Goal: Task Accomplishment & Management: Use online tool/utility

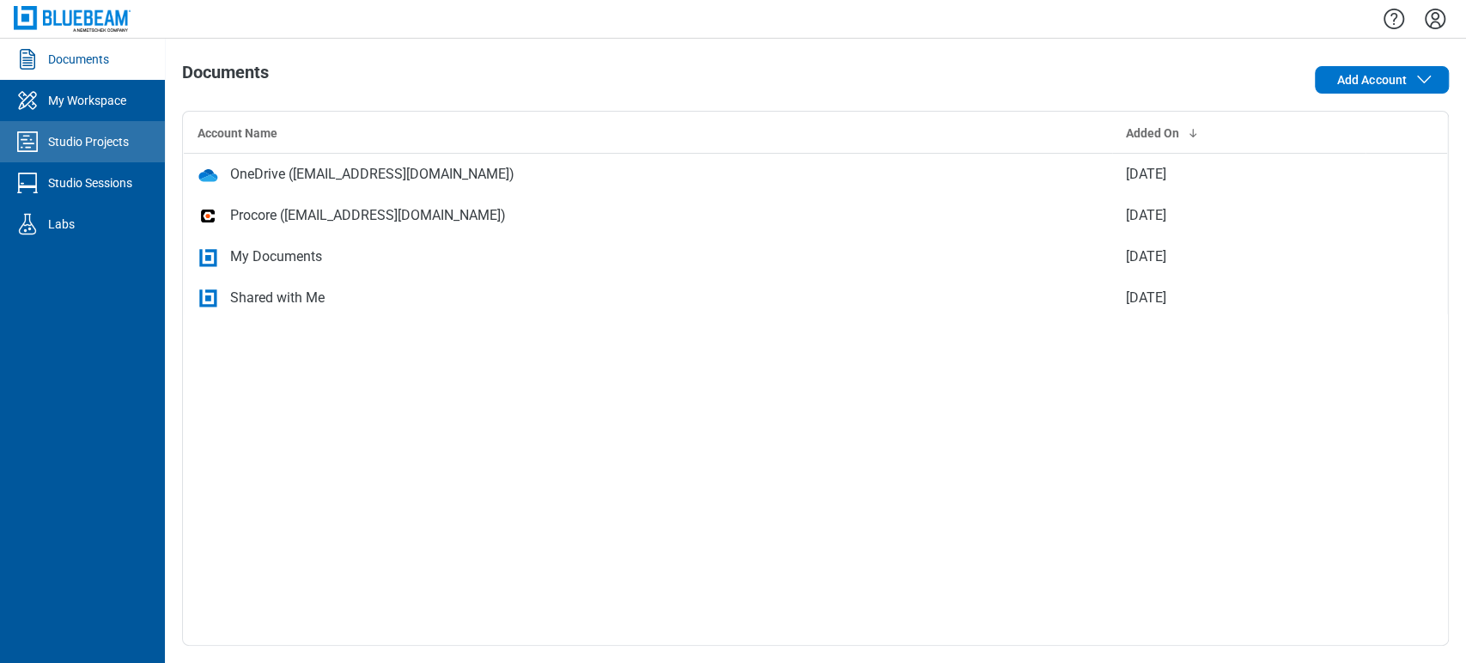
click at [103, 140] on div "Studio Projects" at bounding box center [88, 141] width 81 height 17
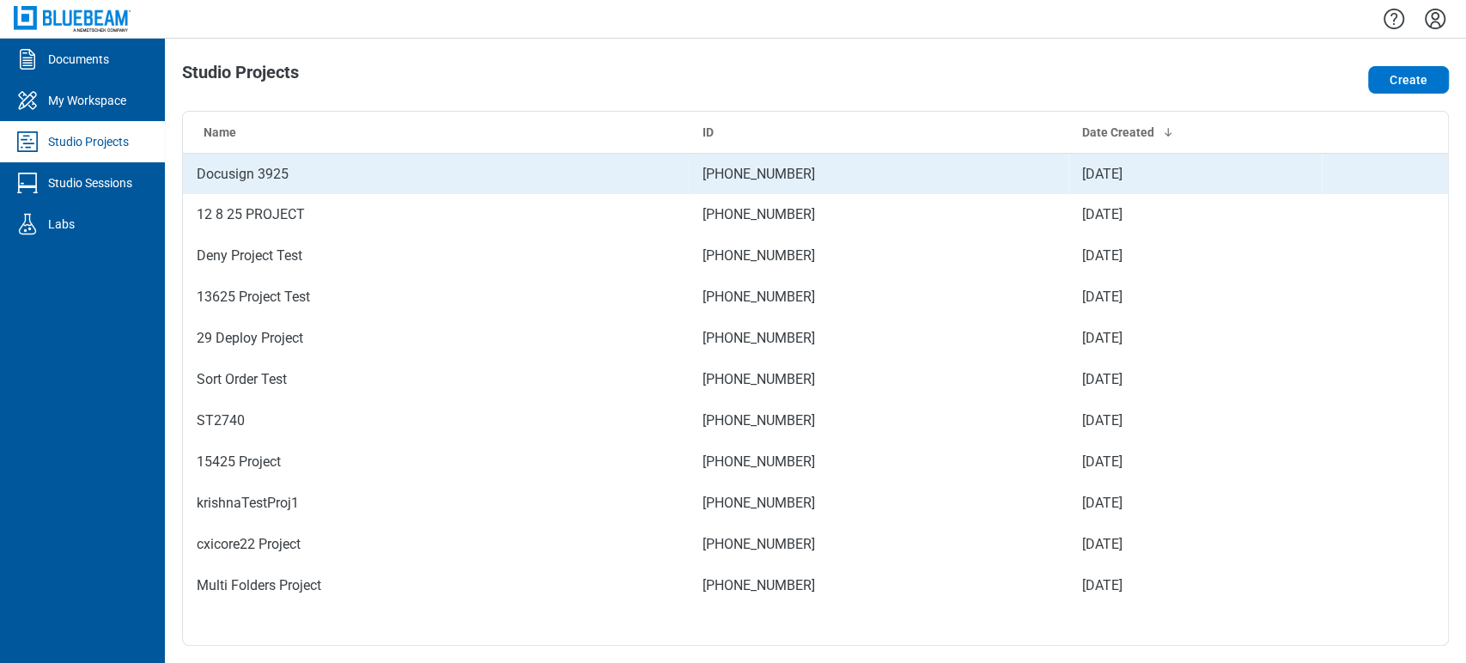
click at [194, 164] on td "Docusign 3925" at bounding box center [436, 173] width 506 height 41
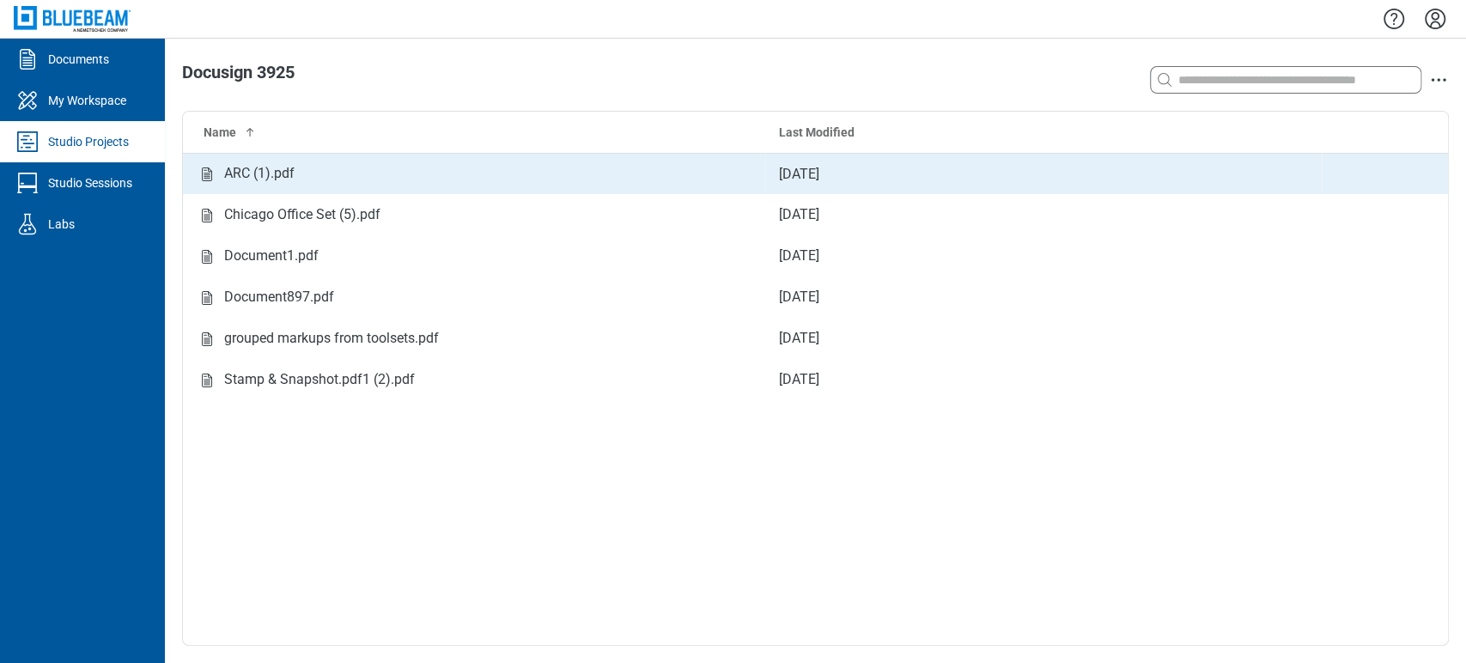
click at [333, 191] on td "ARC (1).pdf" at bounding box center [474, 173] width 582 height 41
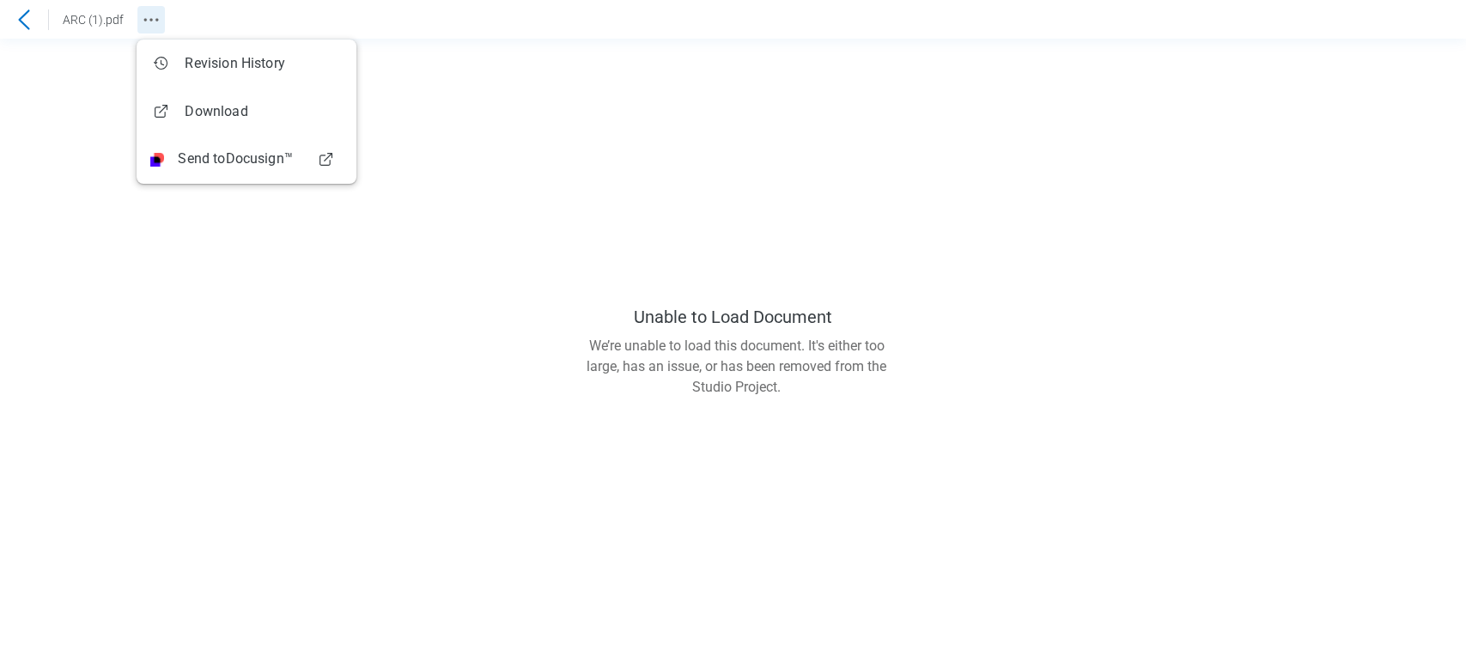
click at [151, 18] on circle "Revision History" at bounding box center [150, 19] width 3 height 3
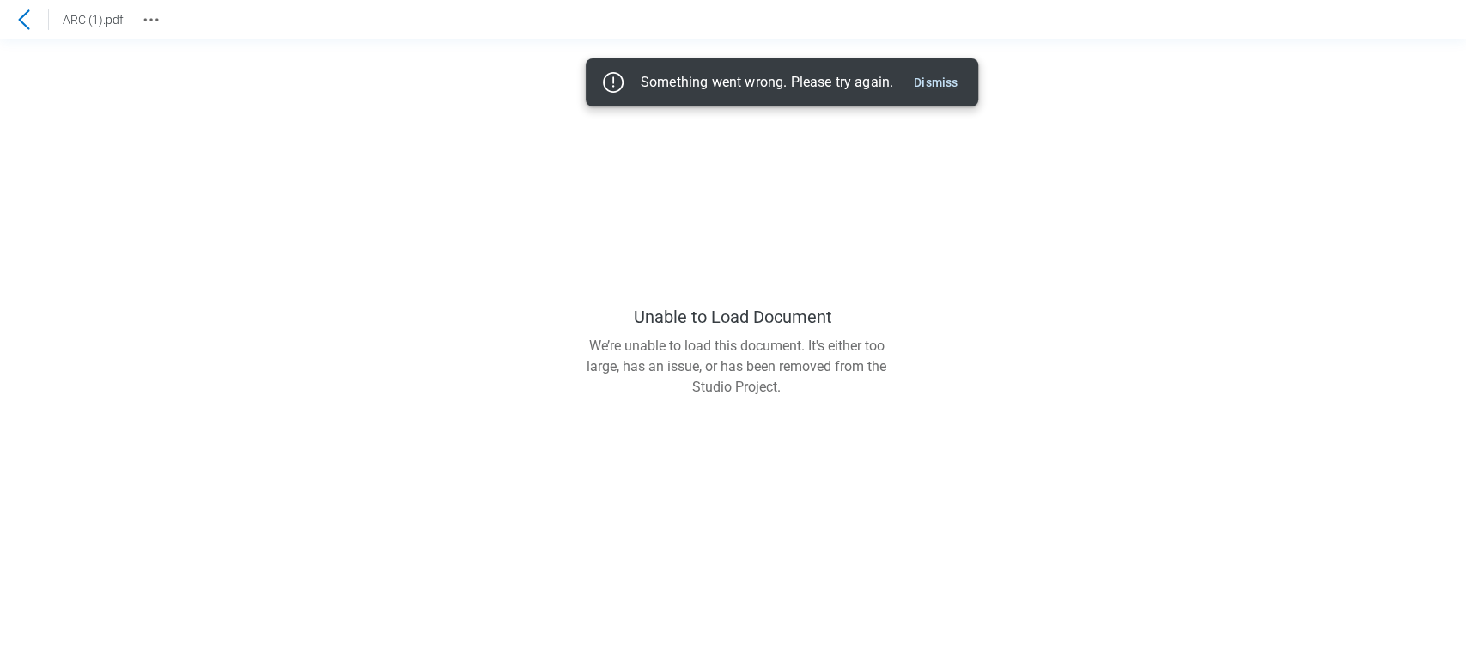
click at [946, 77] on button "Dismiss" at bounding box center [936, 82] width 58 height 21
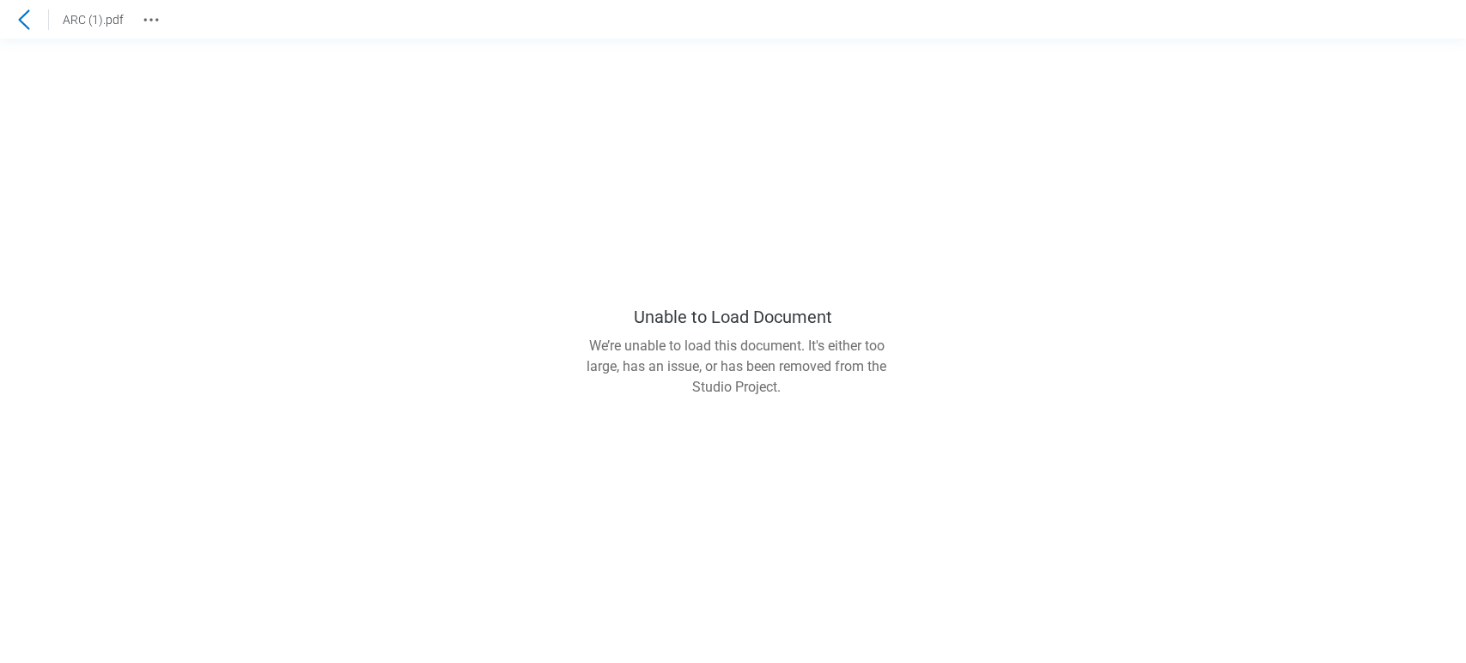
click at [24, 15] on icon at bounding box center [24, 19] width 21 height 21
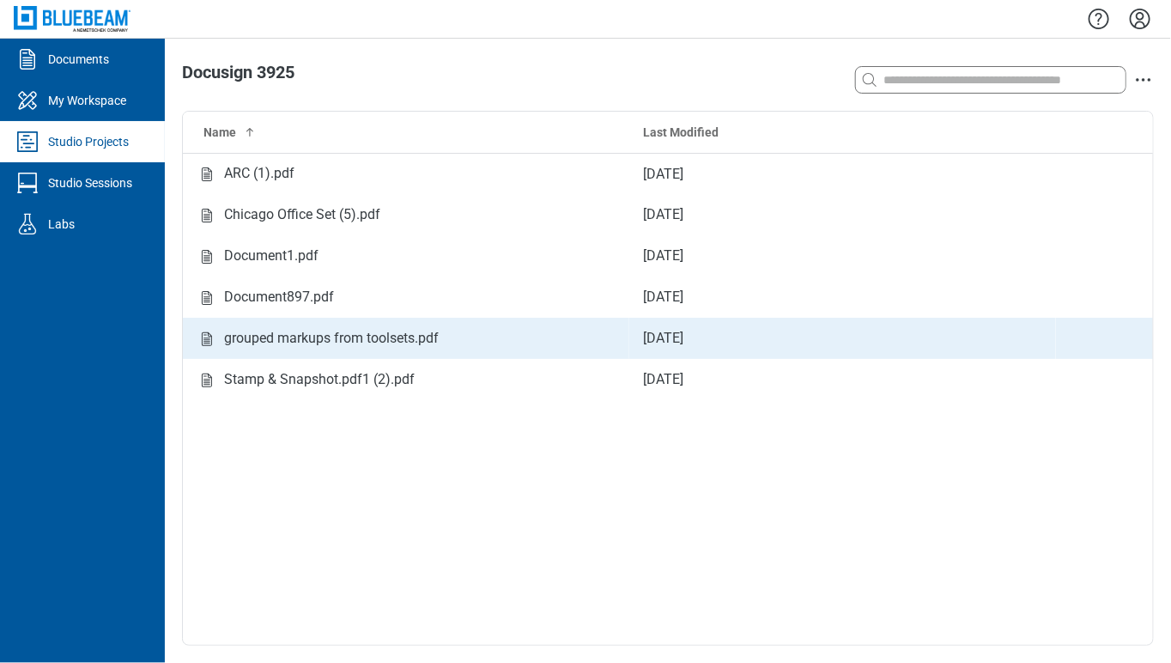
click at [302, 339] on div "grouped markups from toolsets.pdf" at bounding box center [331, 338] width 215 height 21
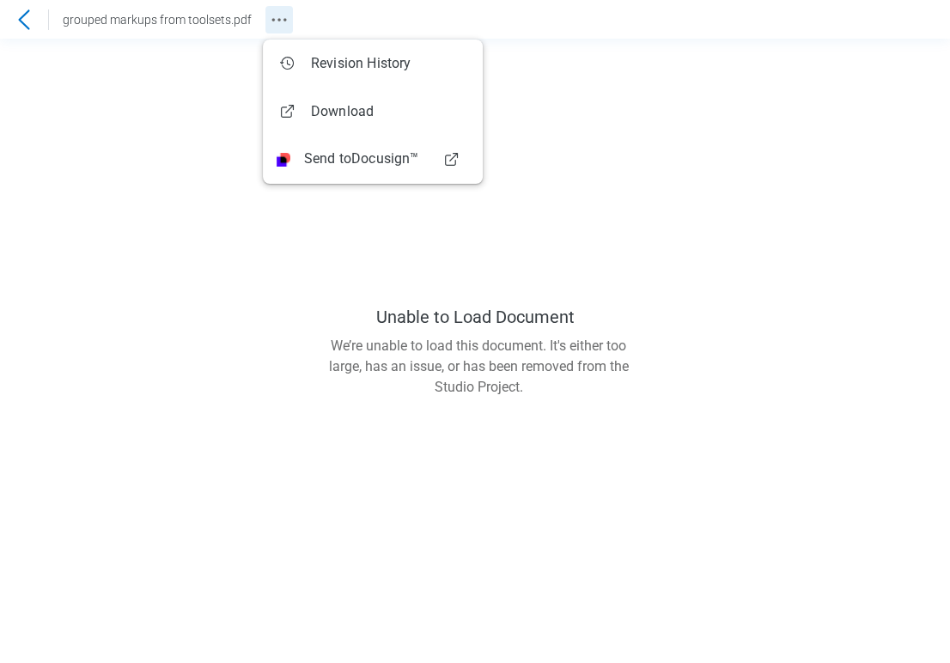
click at [283, 14] on icon "Revision History" at bounding box center [279, 19] width 21 height 21
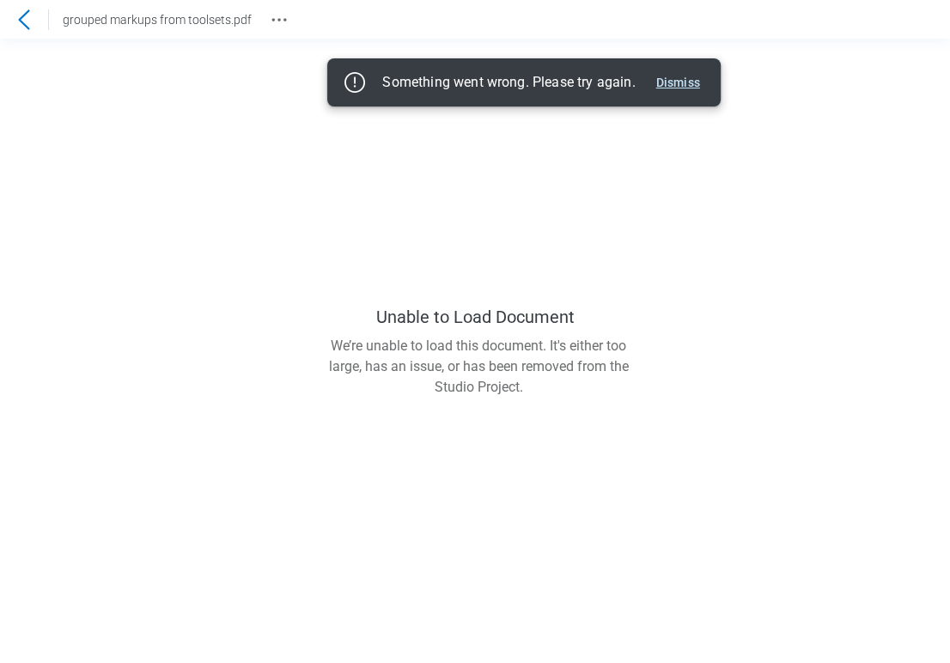
click at [666, 82] on button "Dismiss" at bounding box center [678, 82] width 58 height 21
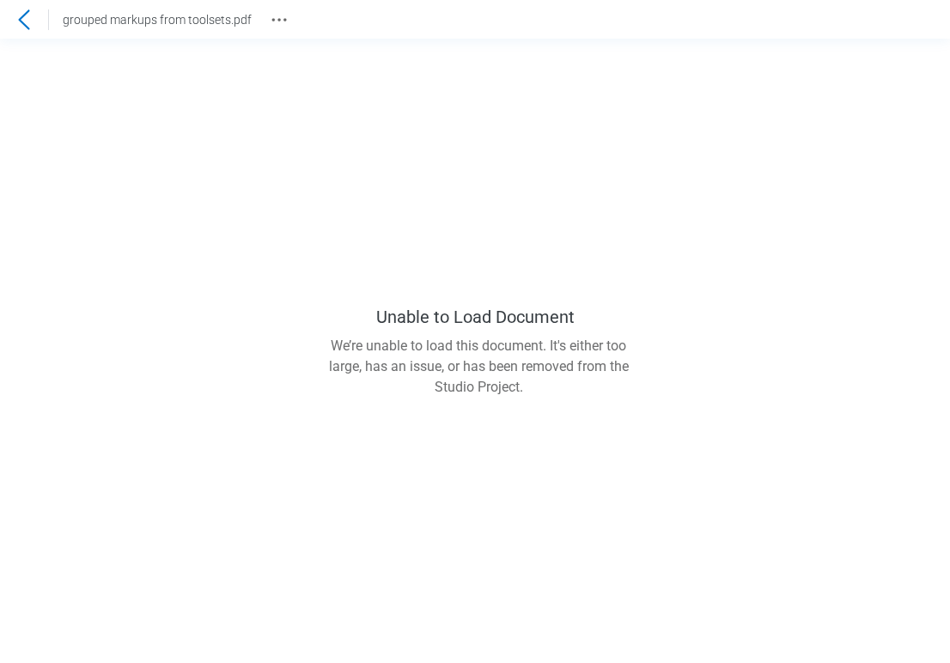
click at [21, 11] on icon at bounding box center [24, 19] width 21 height 21
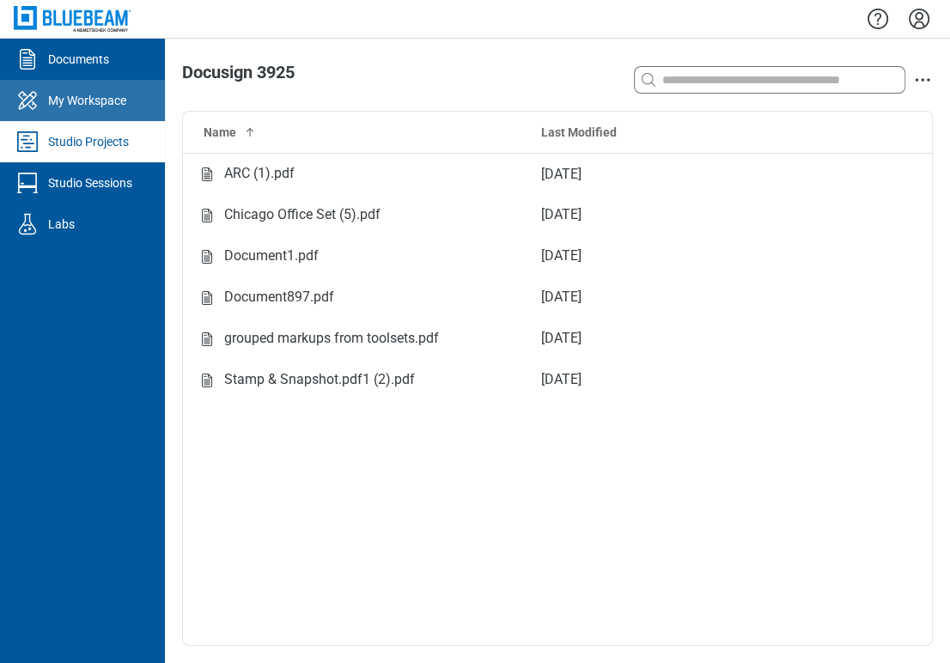
click at [78, 100] on div "My Workspace" at bounding box center [87, 100] width 78 height 17
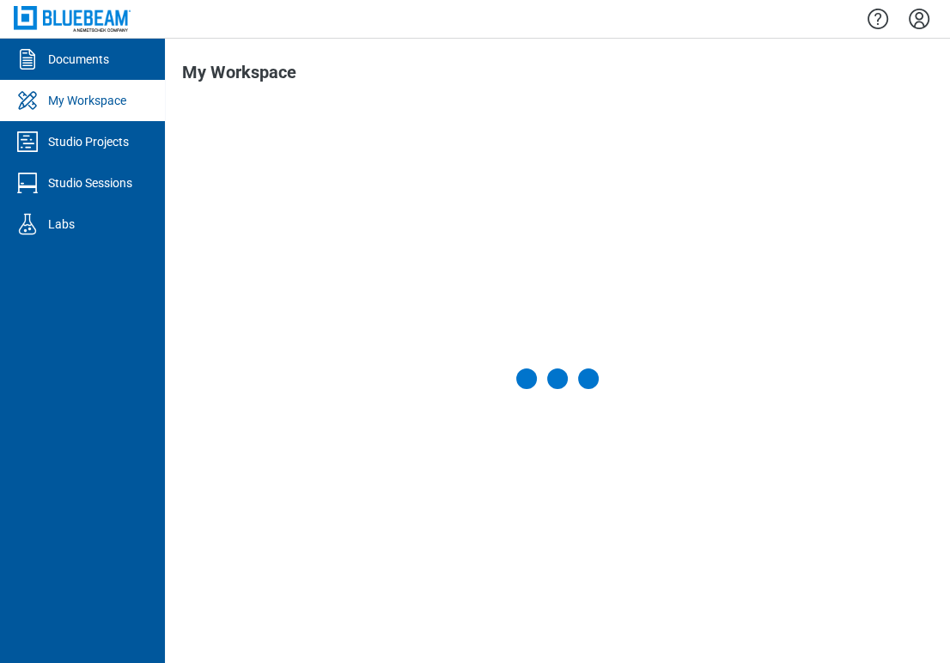
click at [81, 131] on link "Studio Projects" at bounding box center [82, 141] width 165 height 41
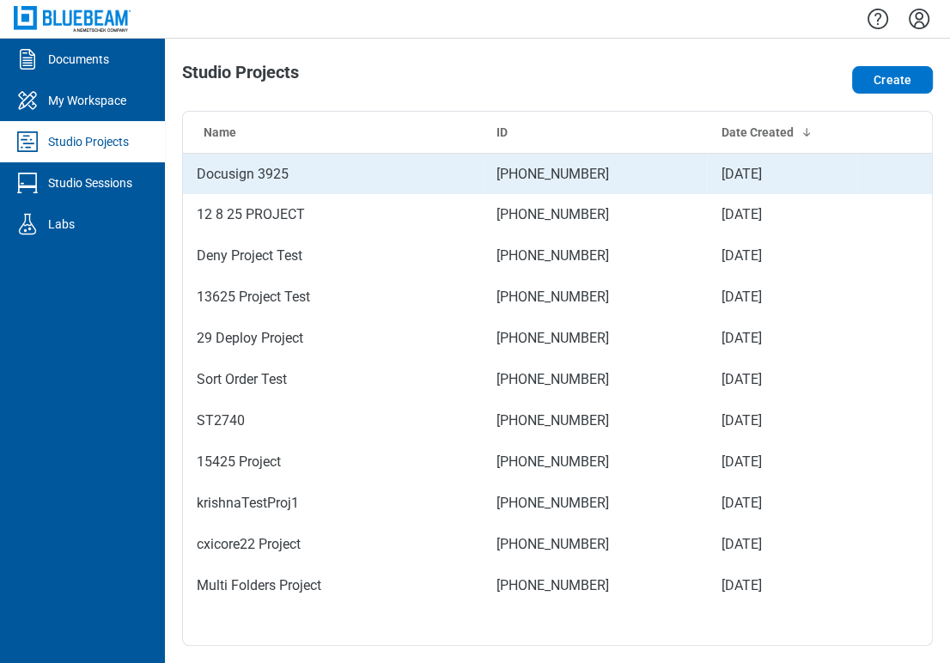
click at [420, 179] on td "Docusign 3925" at bounding box center [333, 173] width 300 height 41
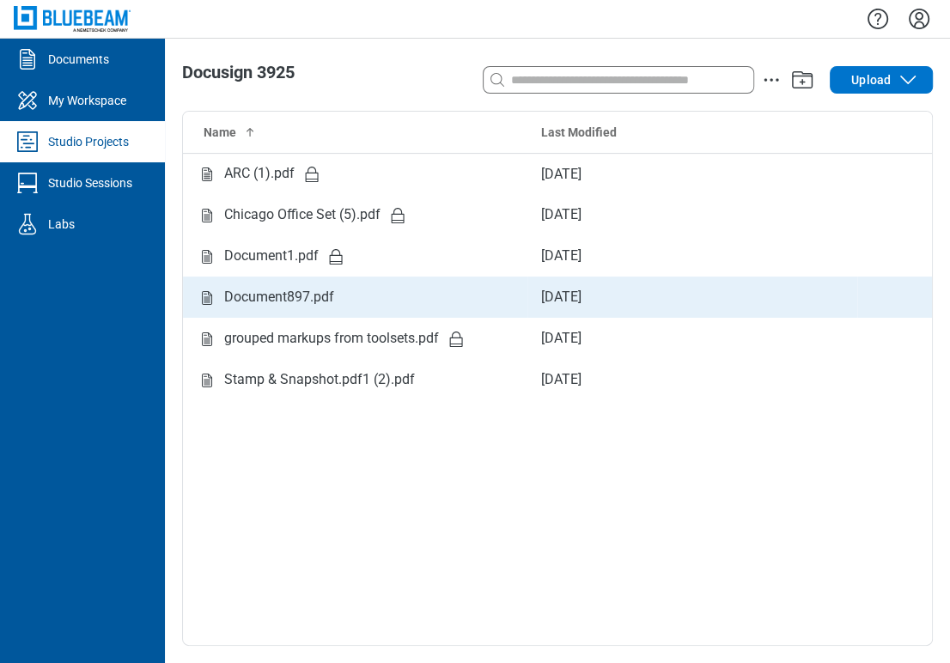
click at [314, 301] on div "Document897.pdf" at bounding box center [279, 297] width 110 height 21
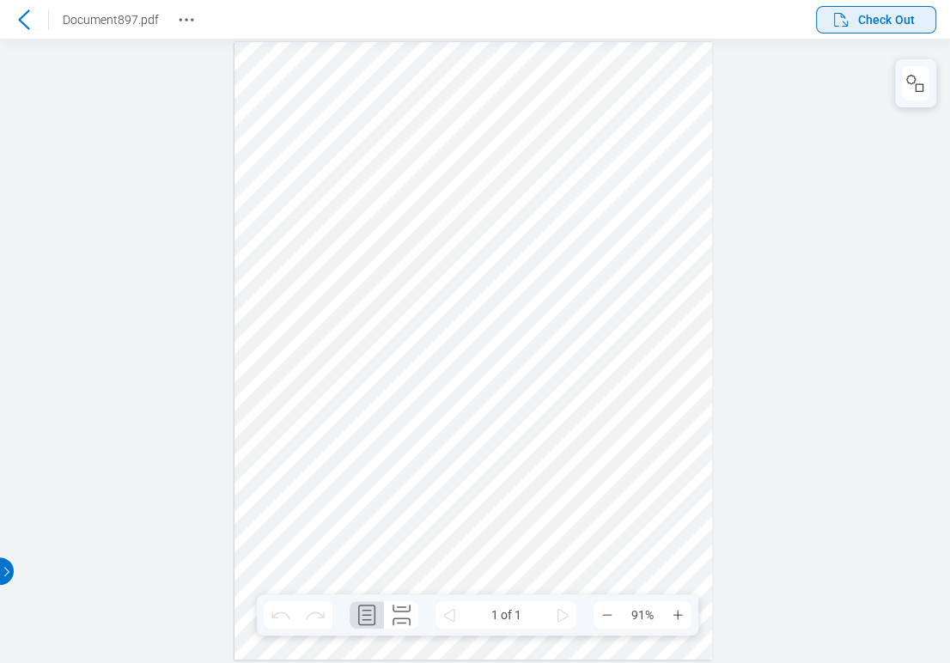
click at [863, 16] on span "Check Out" at bounding box center [886, 19] width 57 height 17
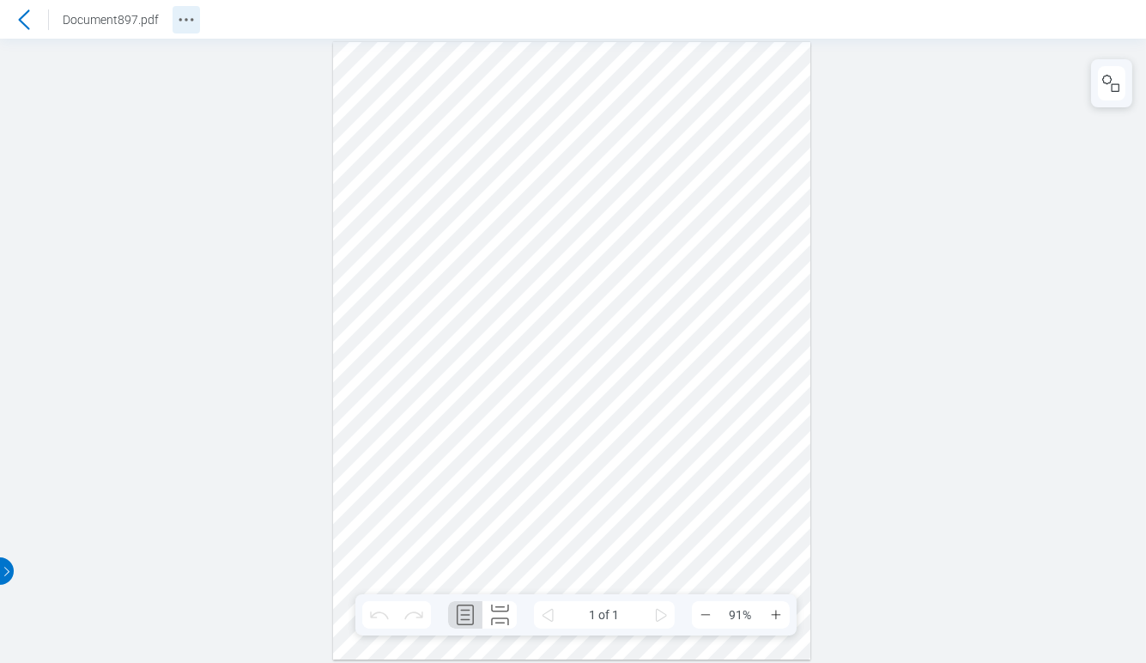
click at [177, 19] on icon "Revision History" at bounding box center [186, 19] width 21 height 21
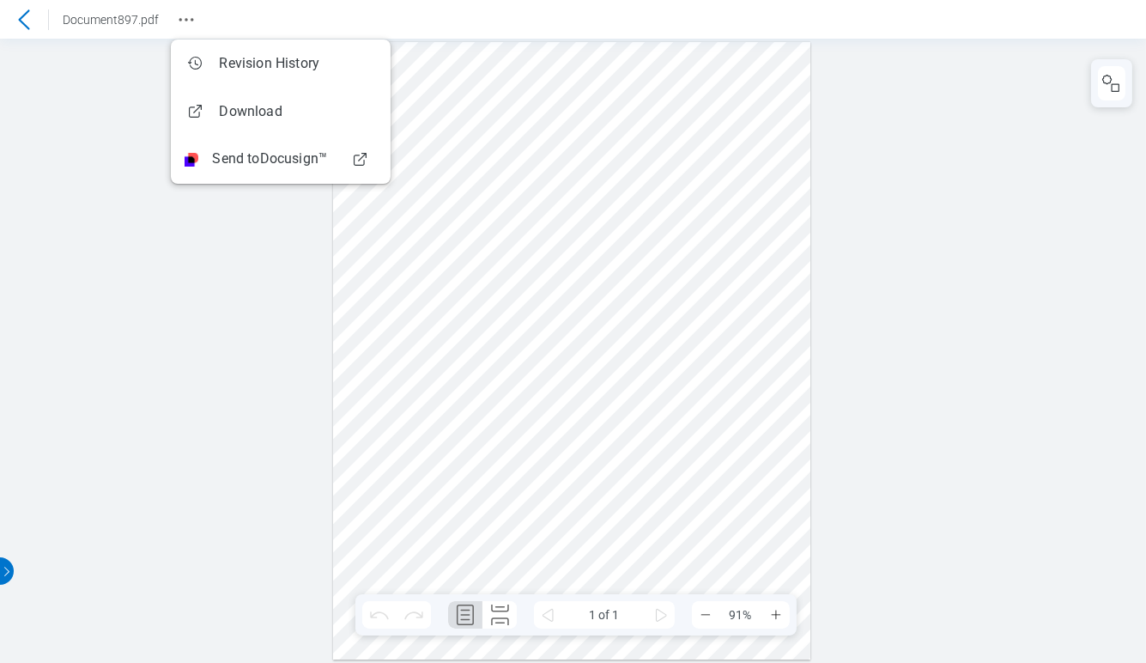
click at [1092, 16] on header "Document897.pdf" at bounding box center [573, 19] width 1146 height 39
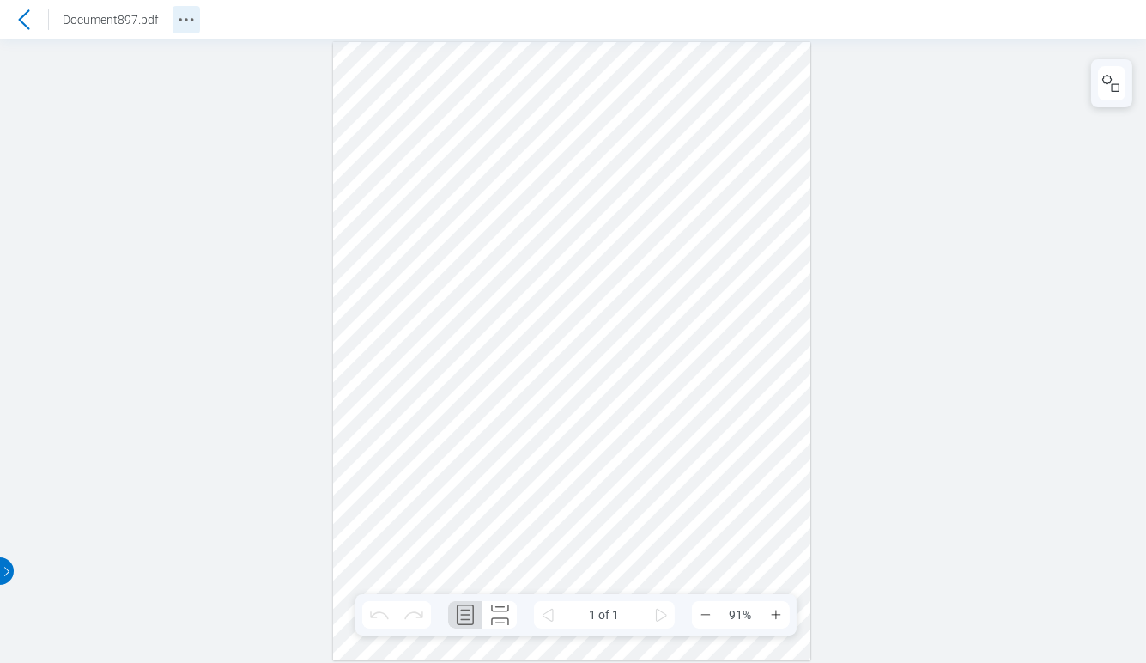
click at [188, 12] on icon "Revision History" at bounding box center [186, 19] width 21 height 21
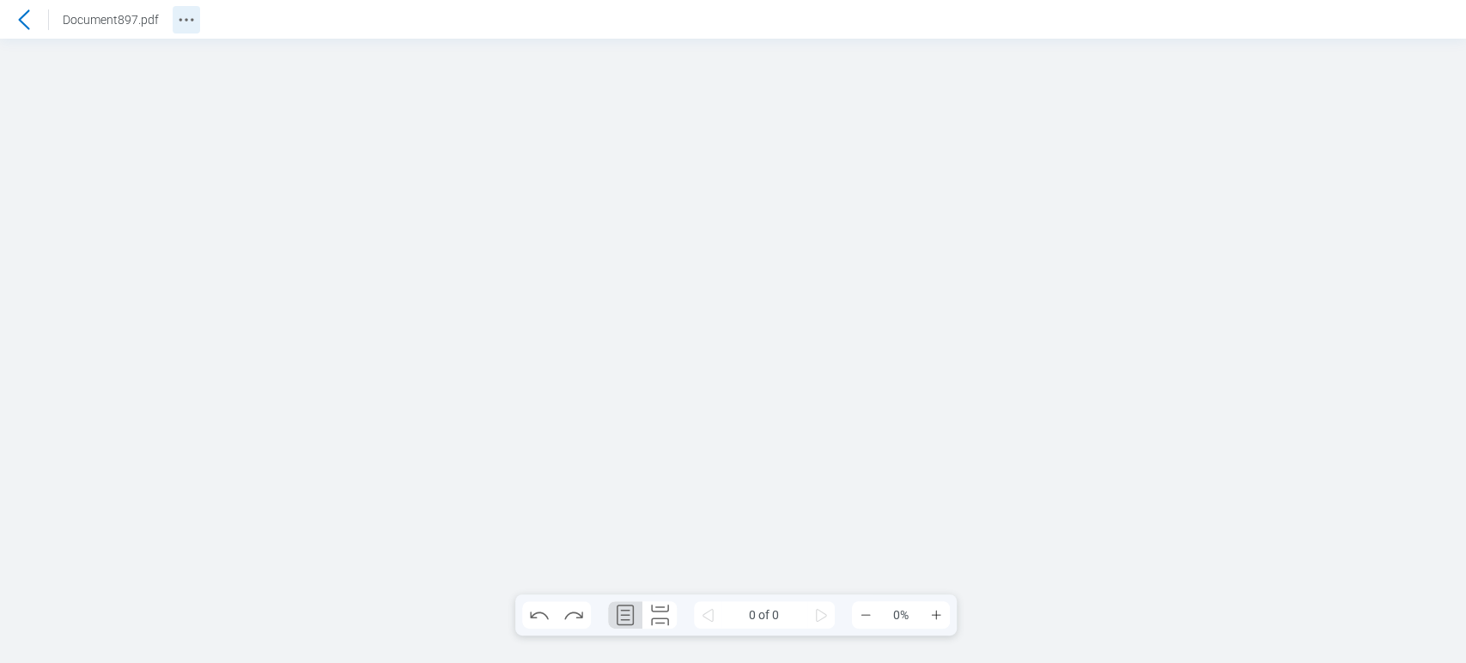
click at [190, 10] on icon "Revision History" at bounding box center [186, 19] width 21 height 21
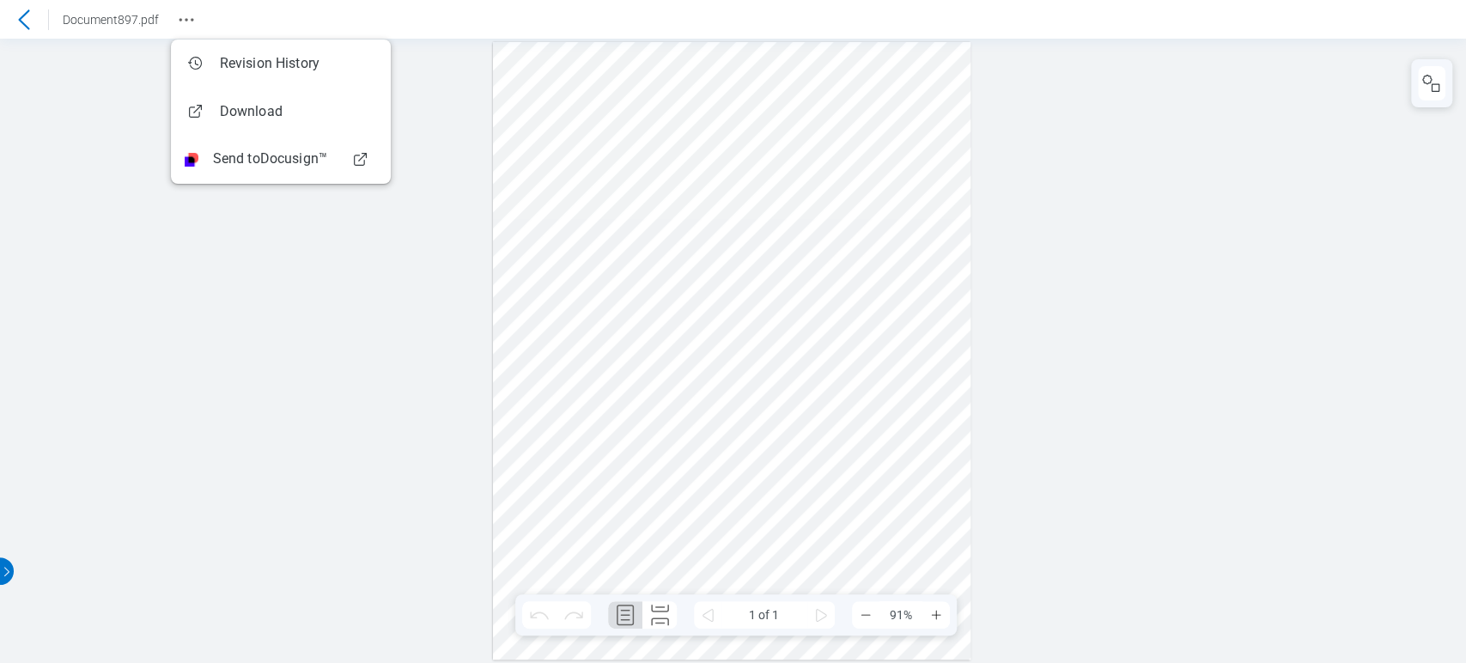
click at [361, 329] on div at bounding box center [733, 351] width 1466 height 624
click at [461, 138] on div at bounding box center [733, 351] width 1466 height 624
click at [190, 22] on icon "Revision History" at bounding box center [186, 19] width 21 height 21
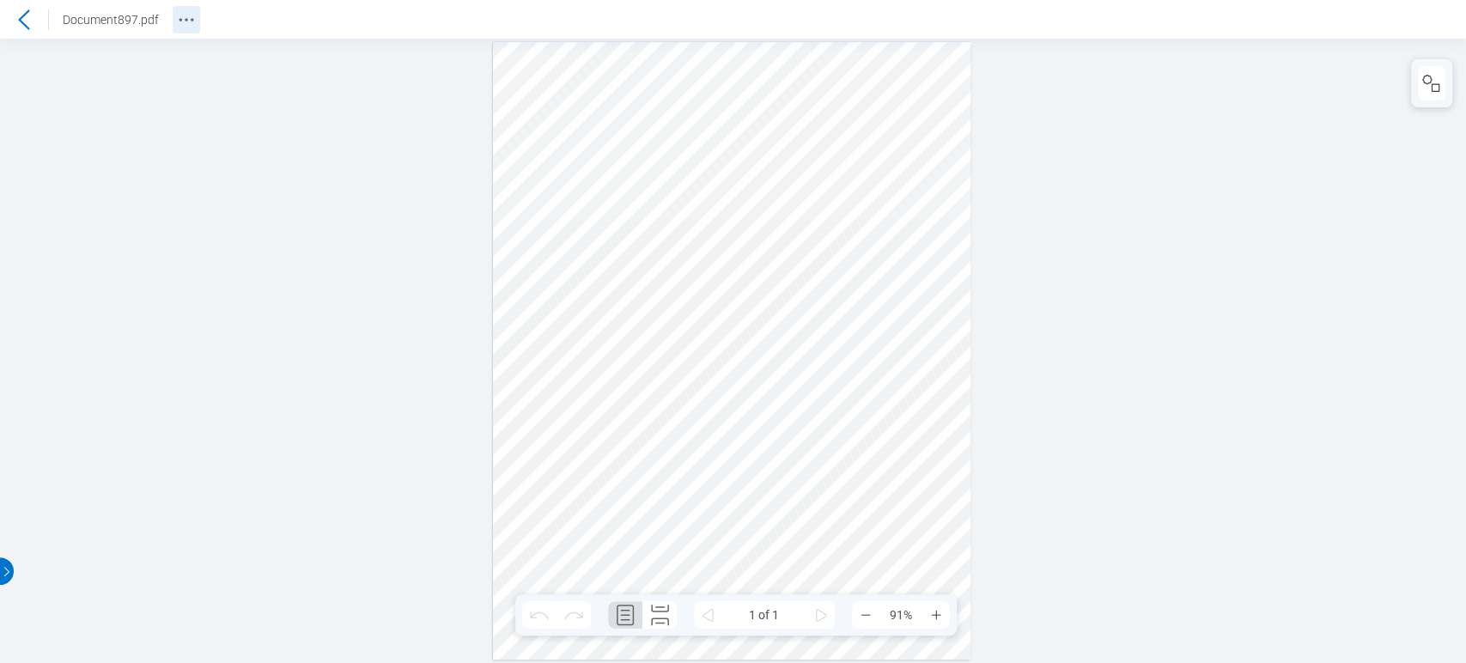
click at [190, 22] on icon "Revision History" at bounding box center [186, 19] width 21 height 21
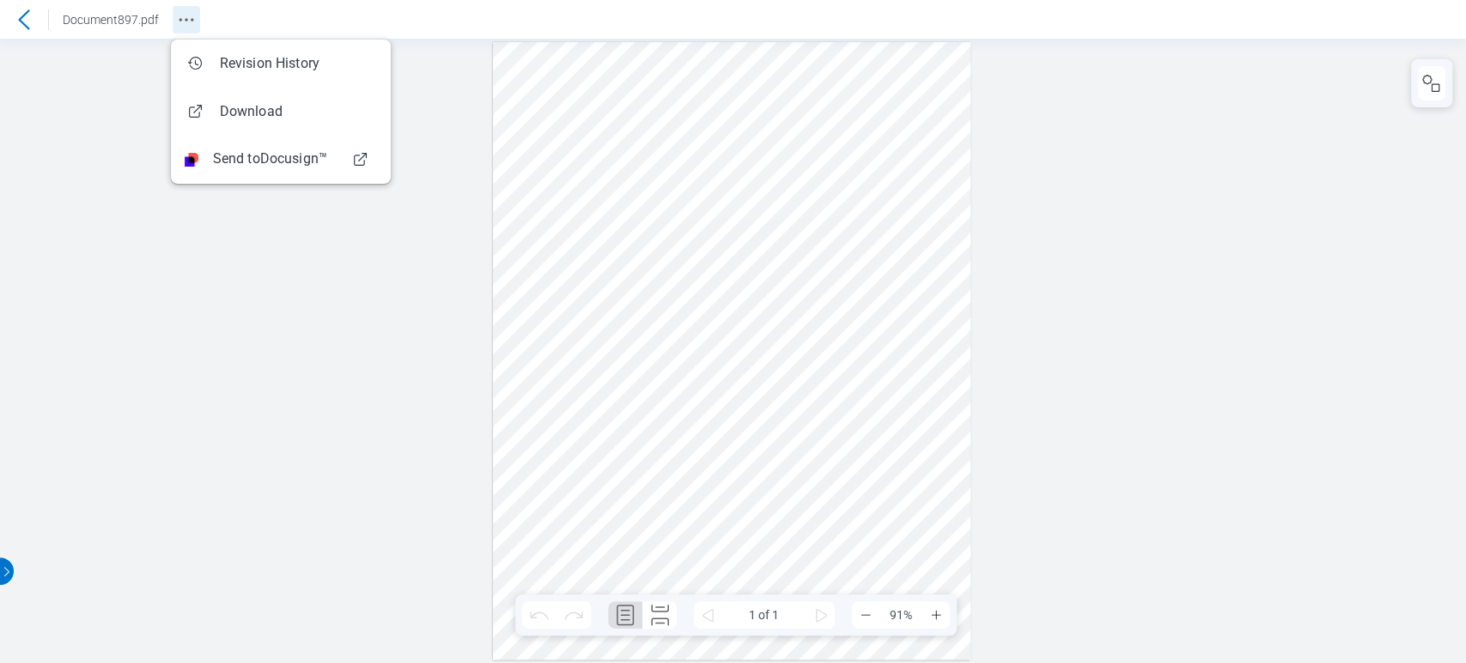
click at [190, 22] on icon "Revision History" at bounding box center [186, 19] width 21 height 21
click at [186, 32] on button "Revision History" at bounding box center [186, 19] width 27 height 27
click at [283, 362] on div at bounding box center [733, 351] width 1466 height 624
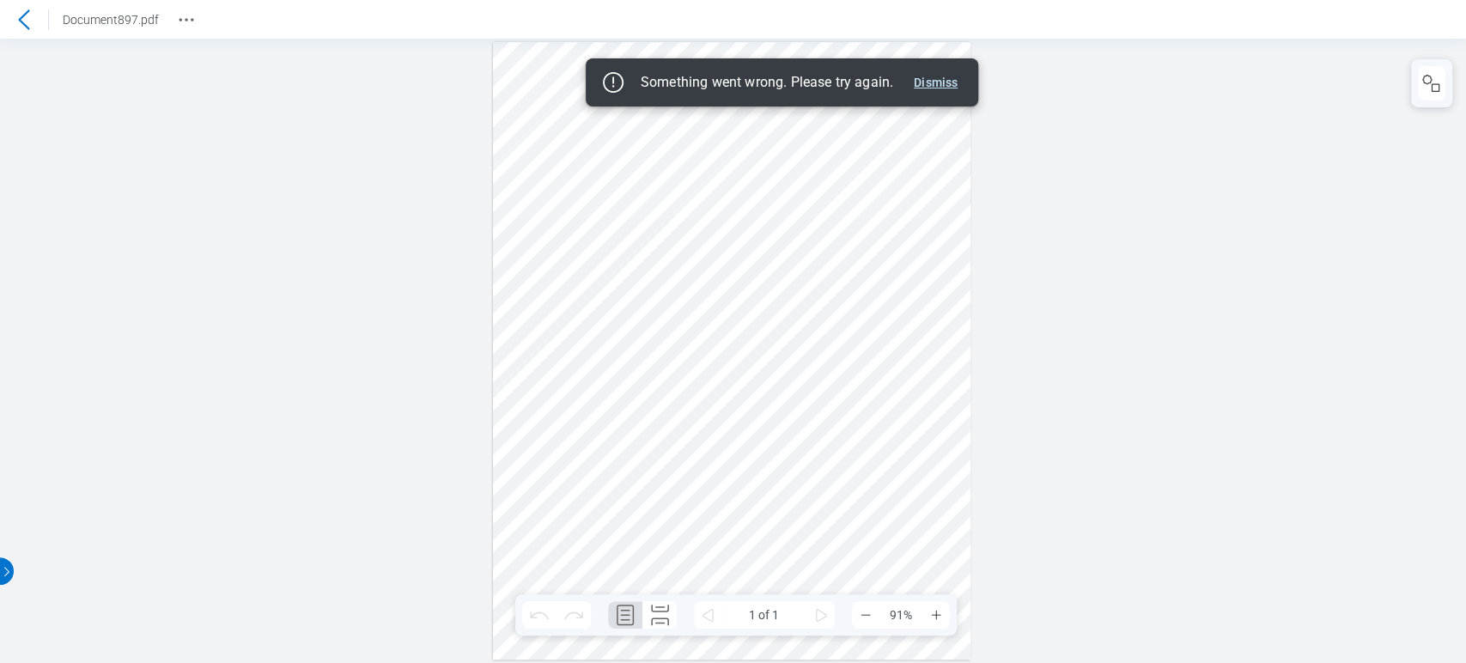
click at [932, 82] on button "Dismiss" at bounding box center [936, 82] width 58 height 21
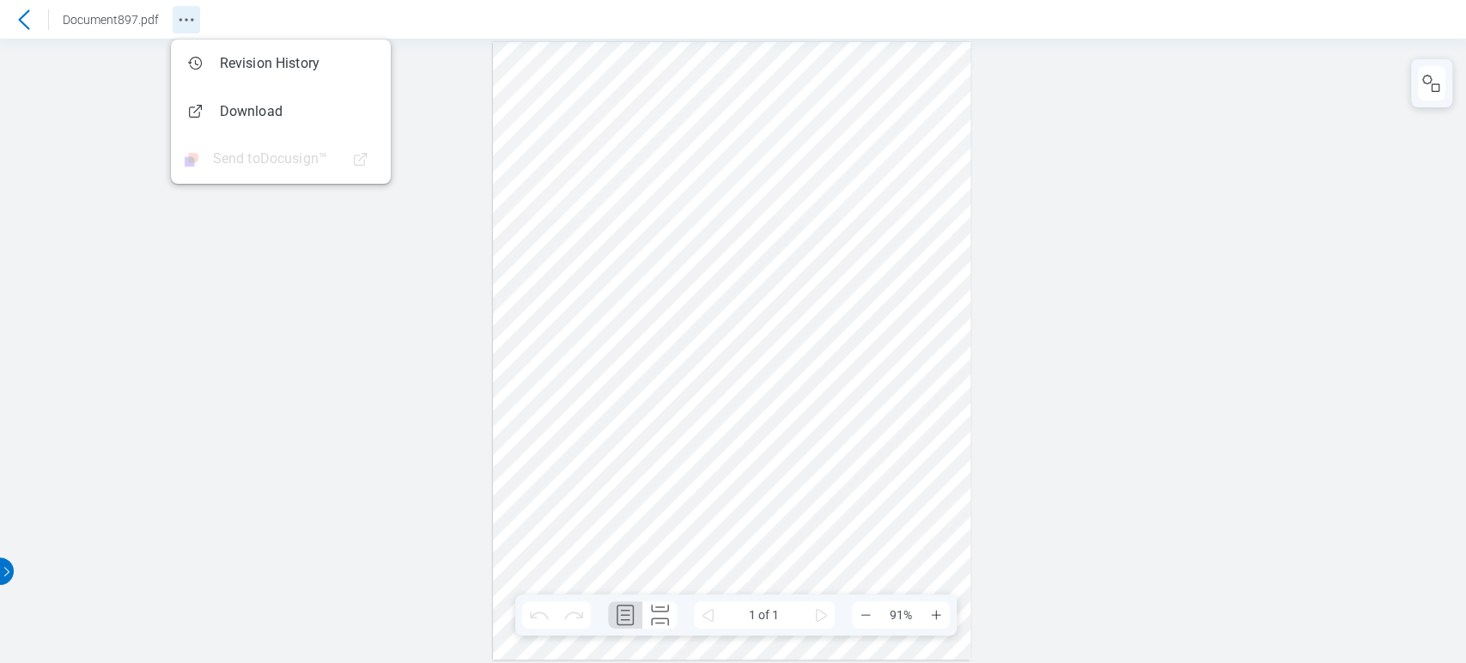
click at [189, 12] on icon "Revision History" at bounding box center [186, 19] width 21 height 21
